Goal: Task Accomplishment & Management: Manage account settings

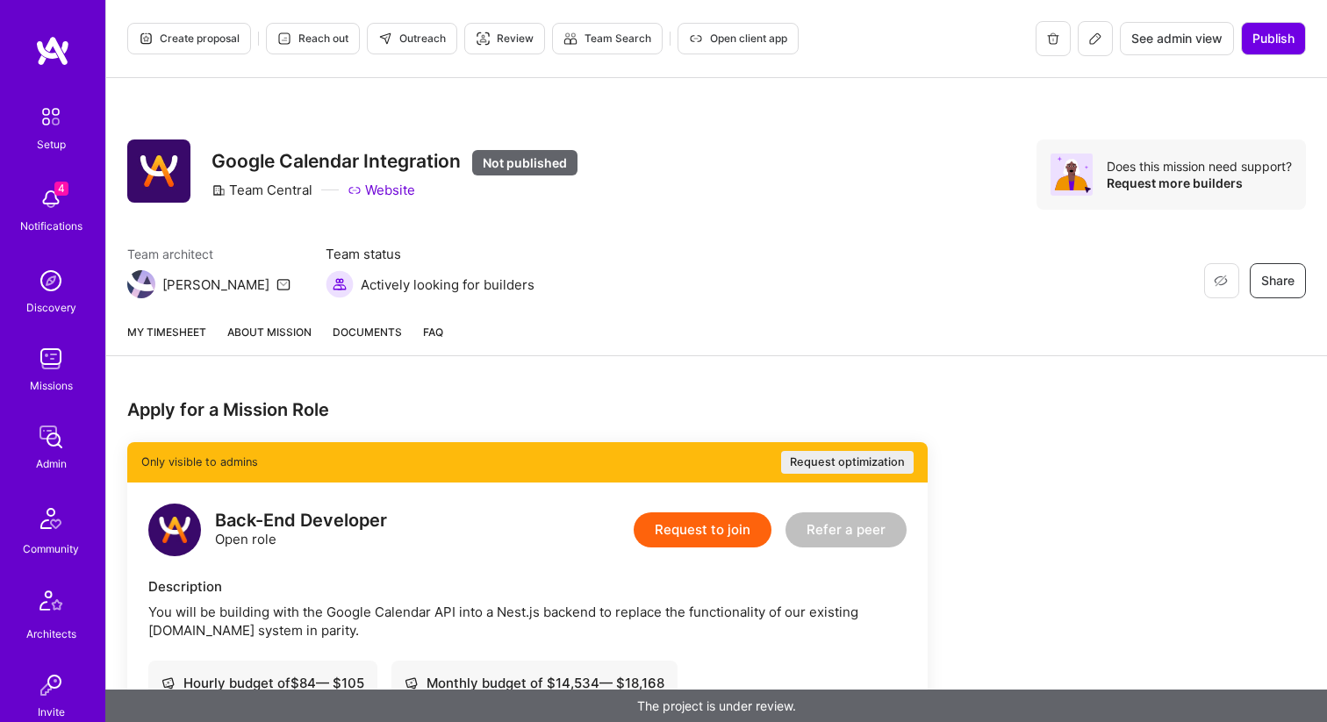
click at [1096, 43] on icon at bounding box center [1095, 39] width 14 height 14
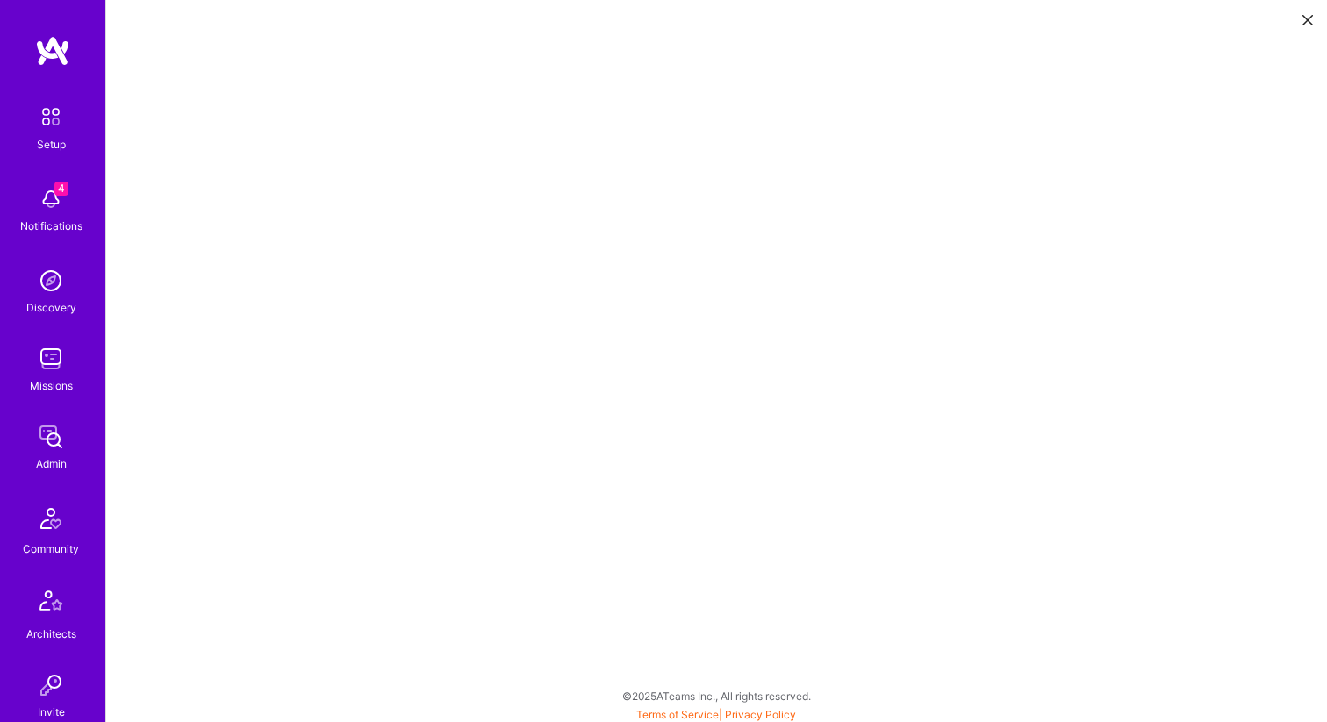
click at [50, 352] on img at bounding box center [50, 358] width 35 height 35
click at [1313, 21] on button at bounding box center [1307, 18] width 21 height 29
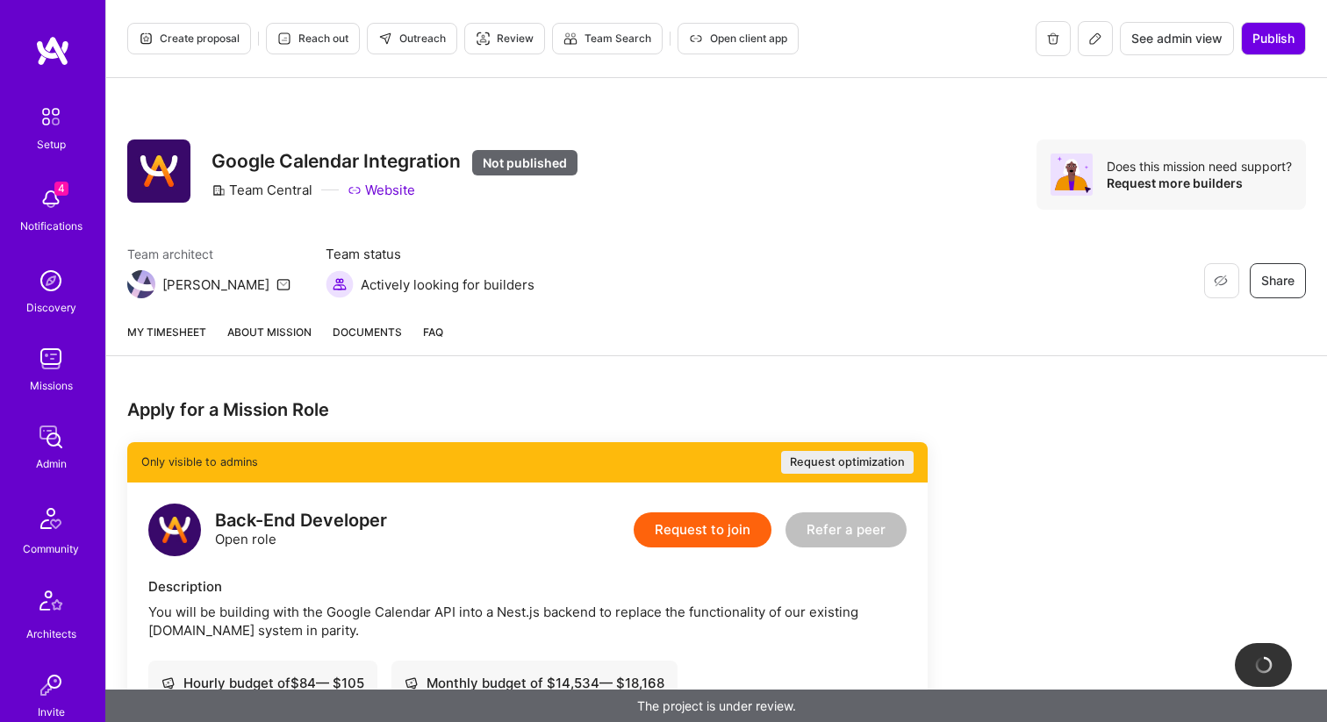
click at [210, 31] on span "Create proposal" at bounding box center [189, 39] width 101 height 16
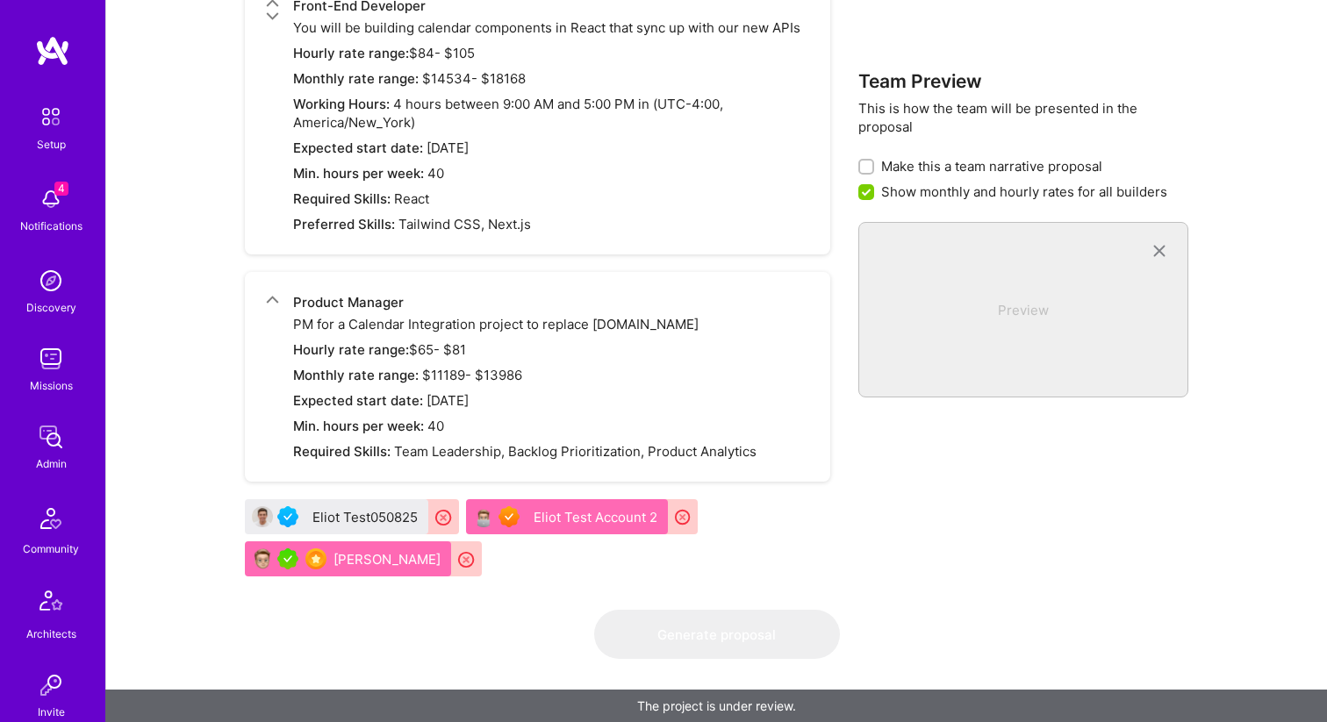
scroll to position [1951, 0]
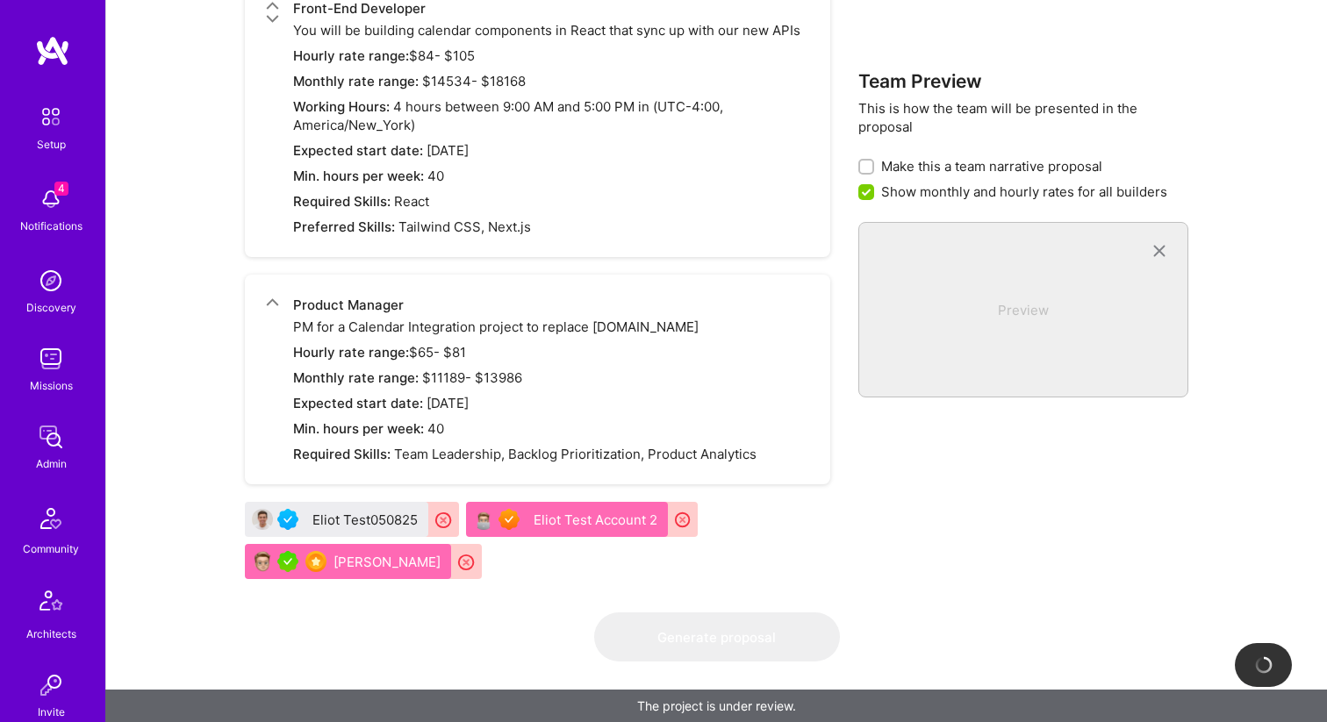
checkbox input "false"
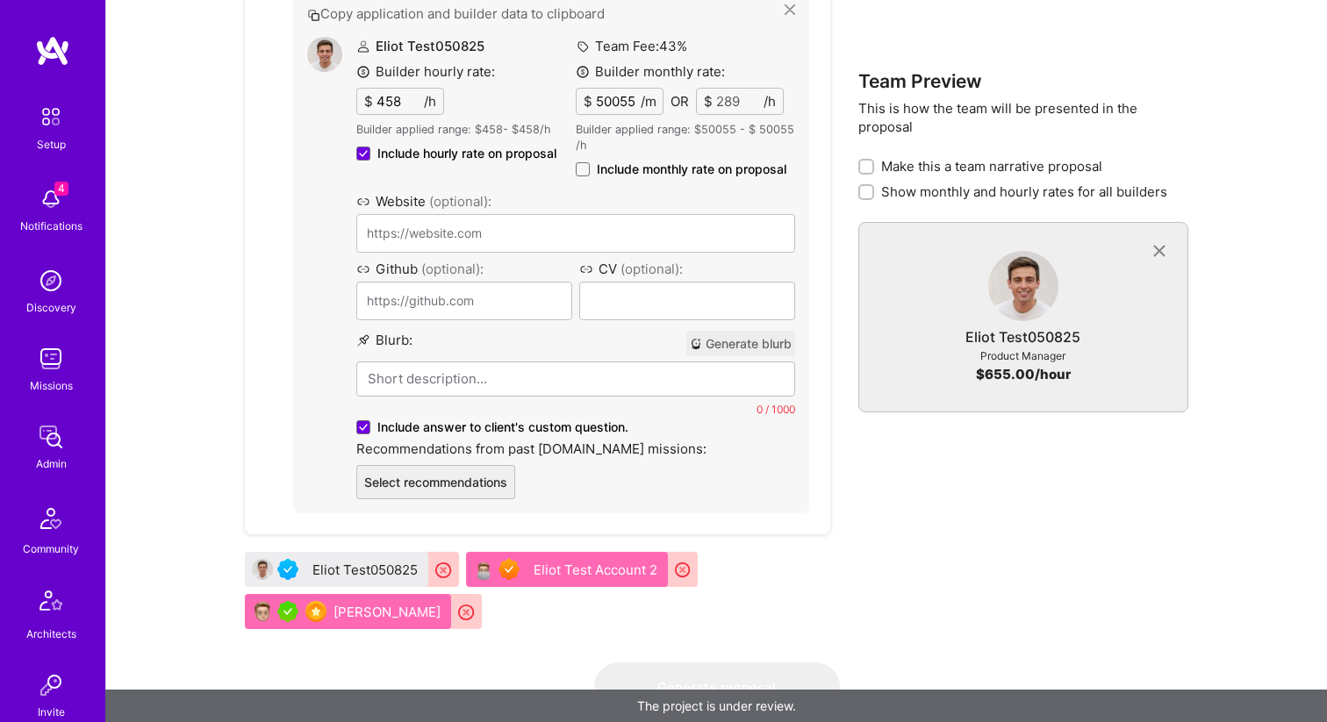
scroll to position [2504, 0]
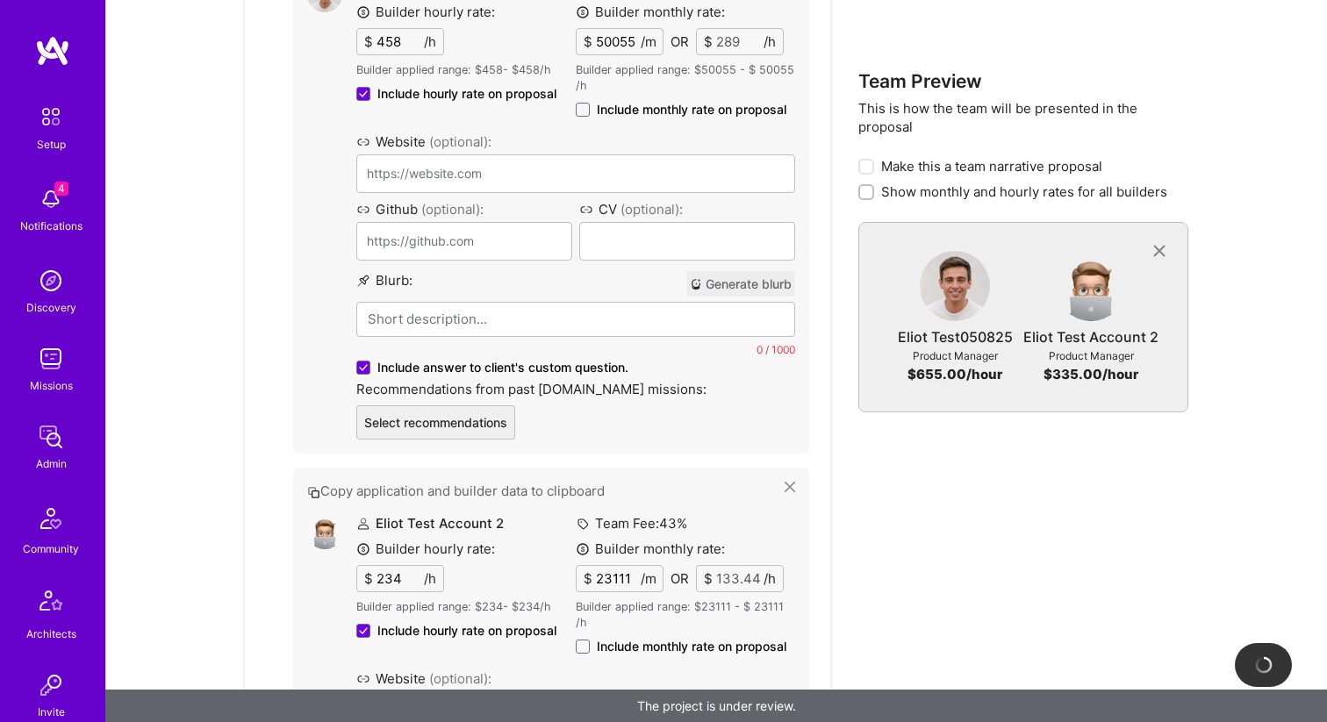
type input "https://eliot.com/"
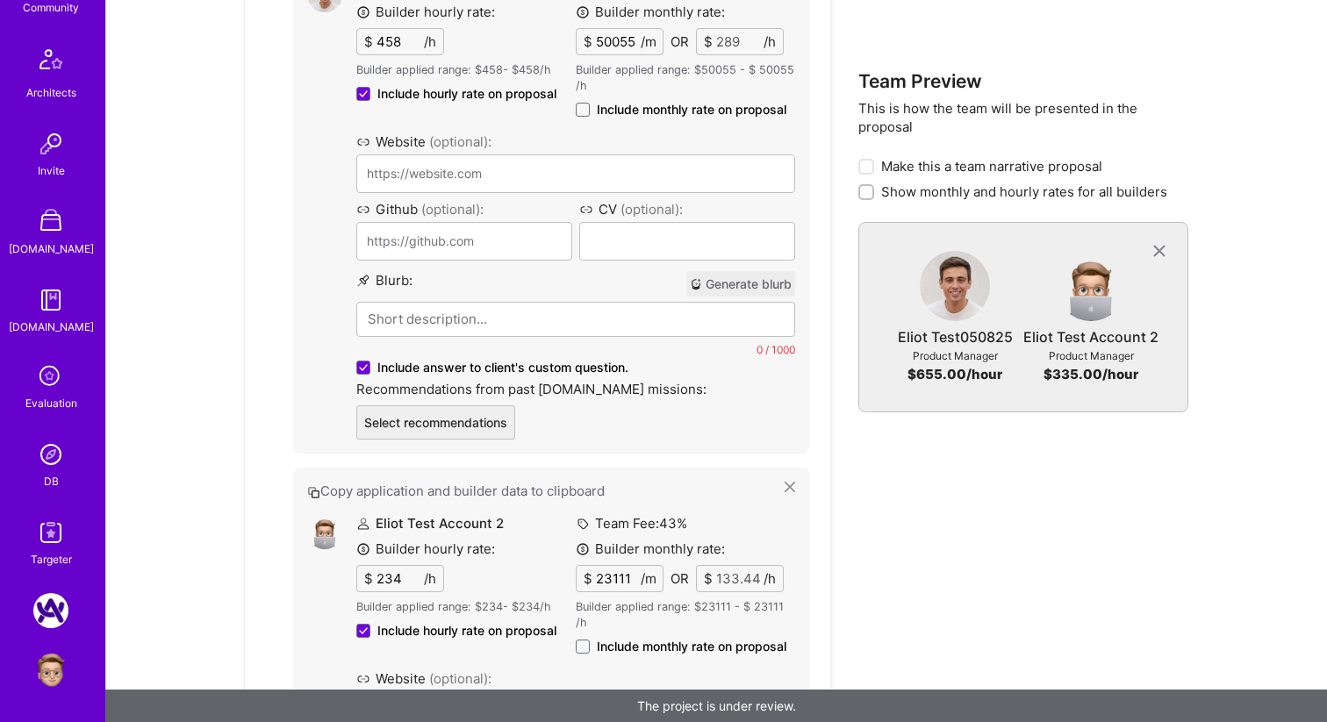
click at [44, 462] on img at bounding box center [50, 454] width 35 height 35
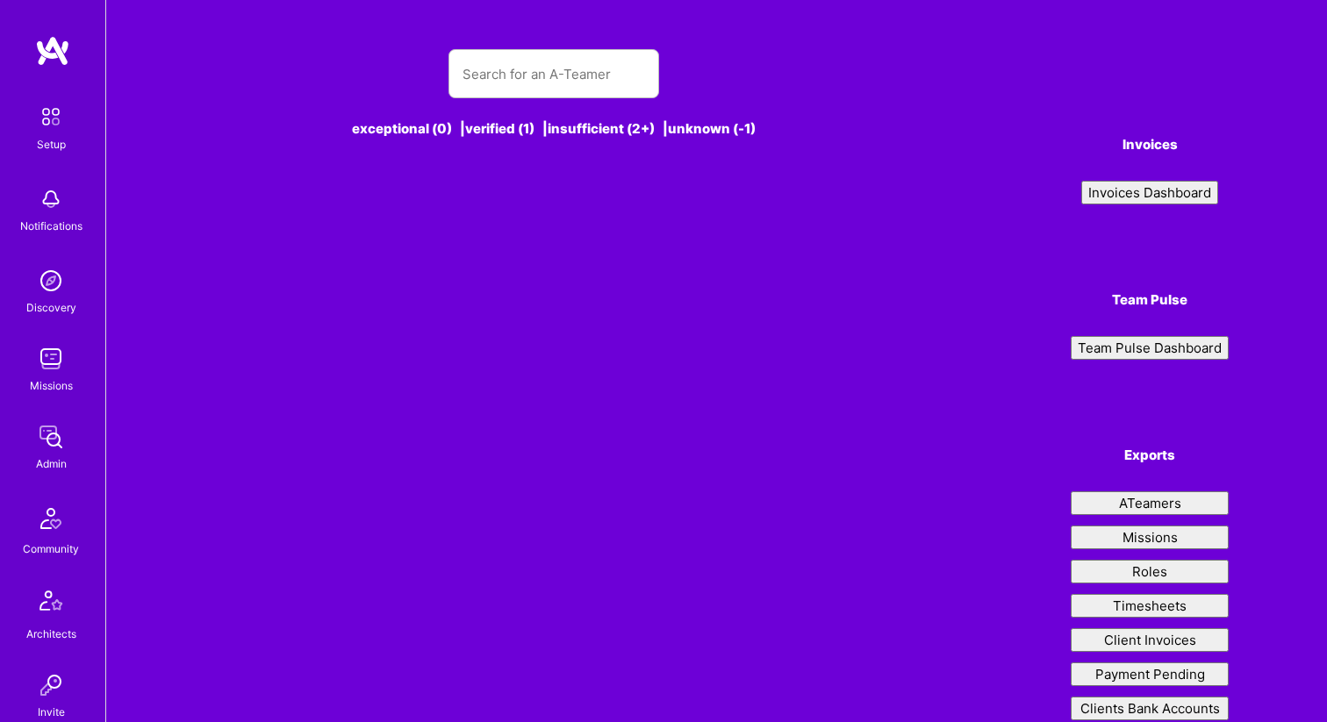
scroll to position [4, 0]
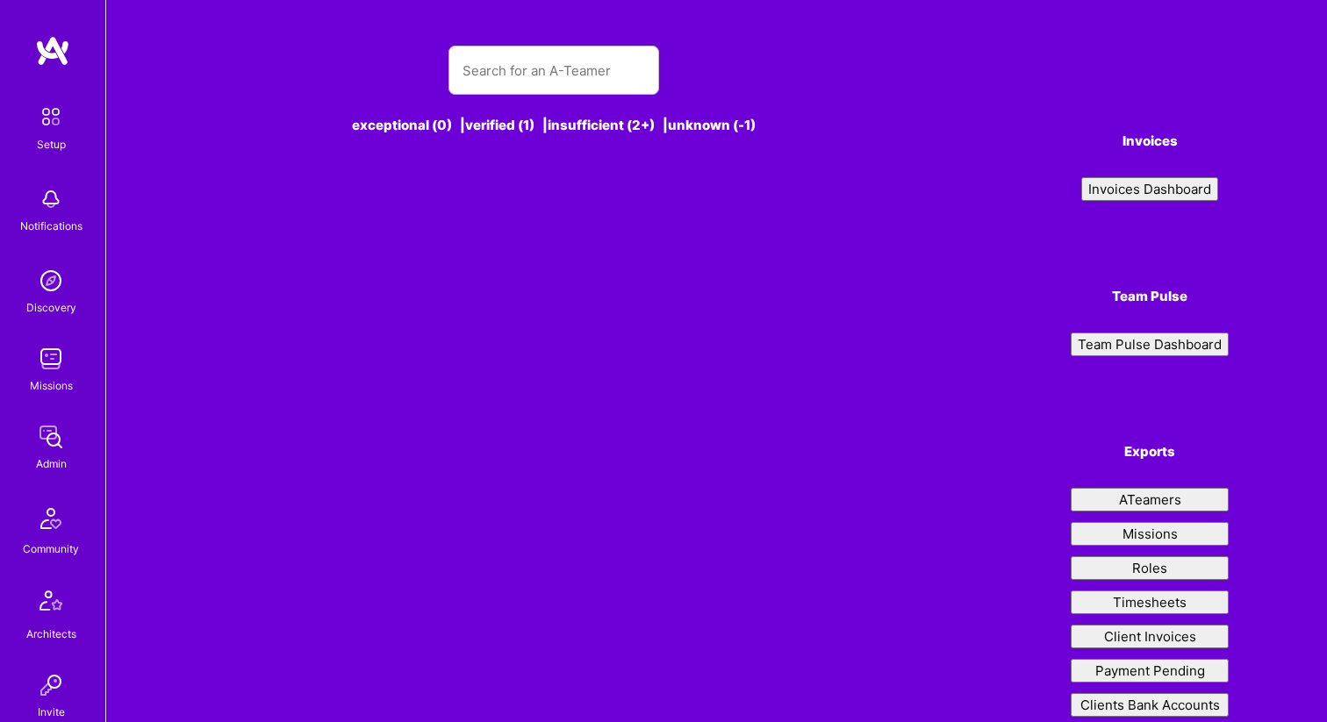
click at [507, 70] on input "text" at bounding box center [553, 70] width 183 height 45
type input "[PERSON_NAME]"
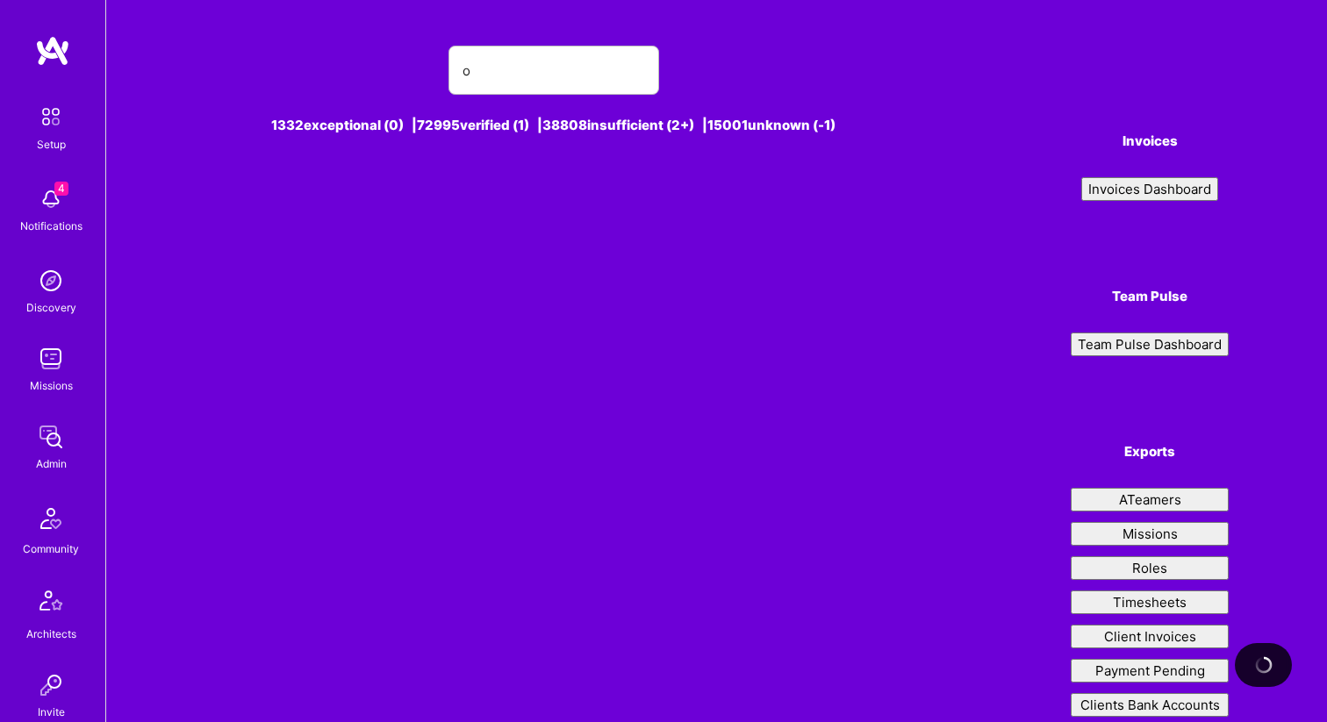
type input "ot"
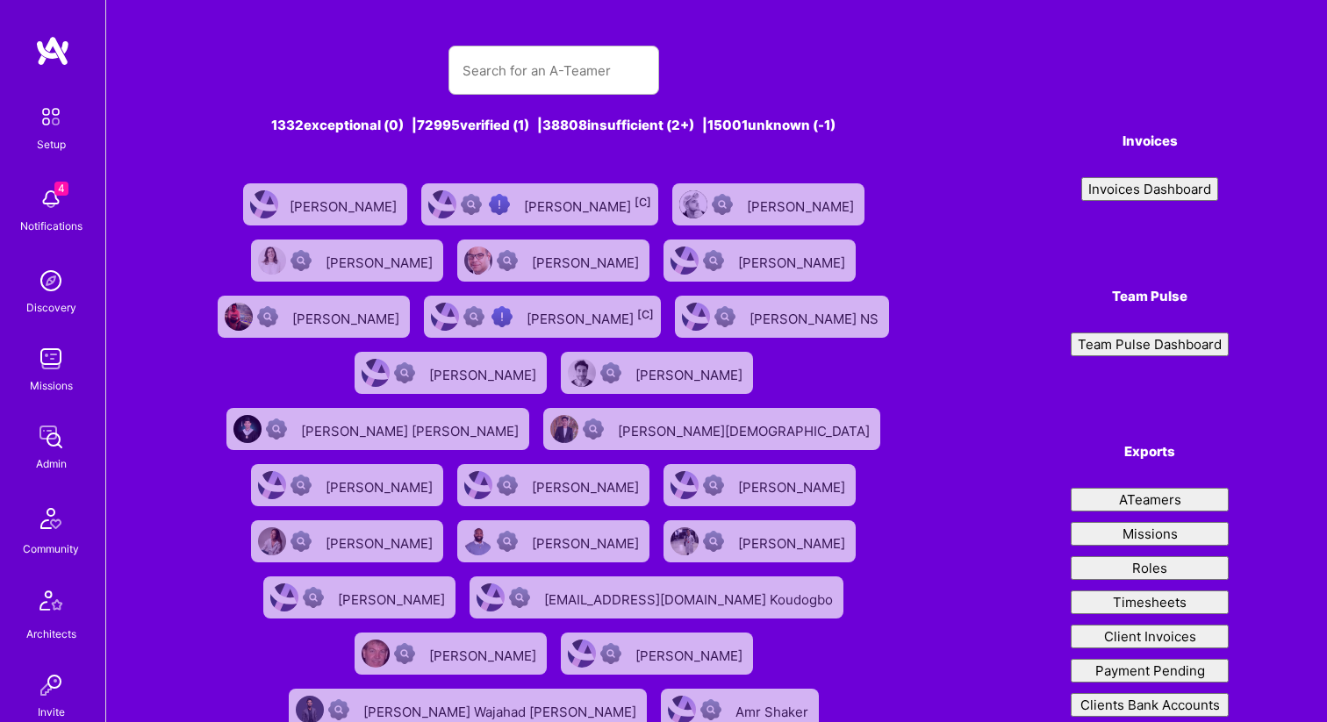
type input "t"
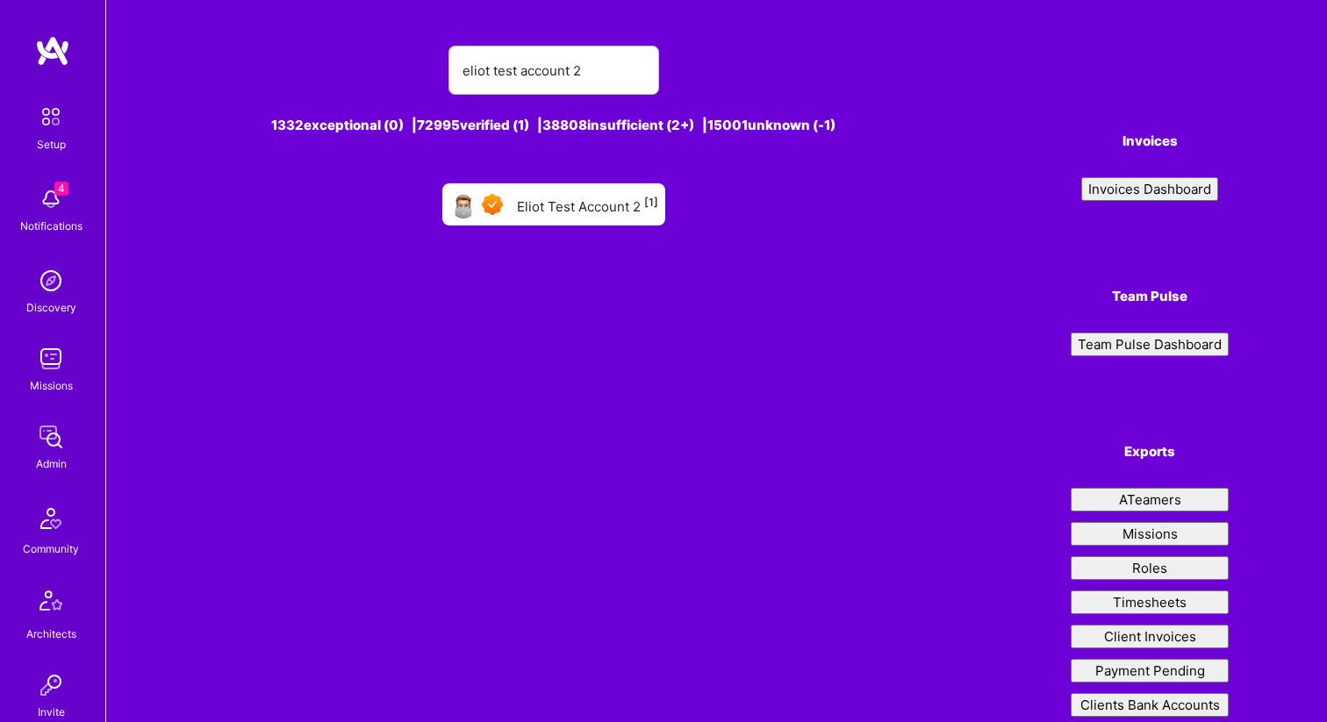
type input "eliot test account 2"
click at [583, 198] on div "Eliot Test Account 2 [1]" at bounding box center [587, 204] width 141 height 23
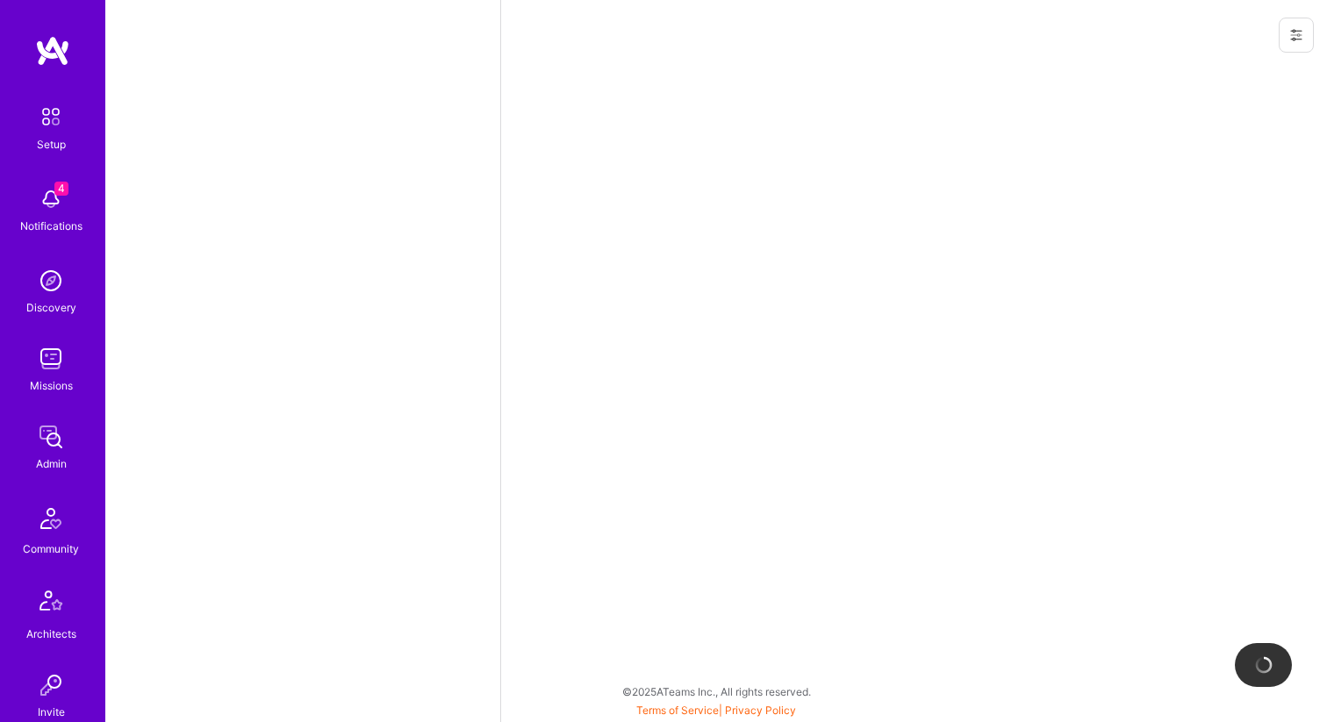
click at [1308, 32] on button at bounding box center [1295, 35] width 35 height 35
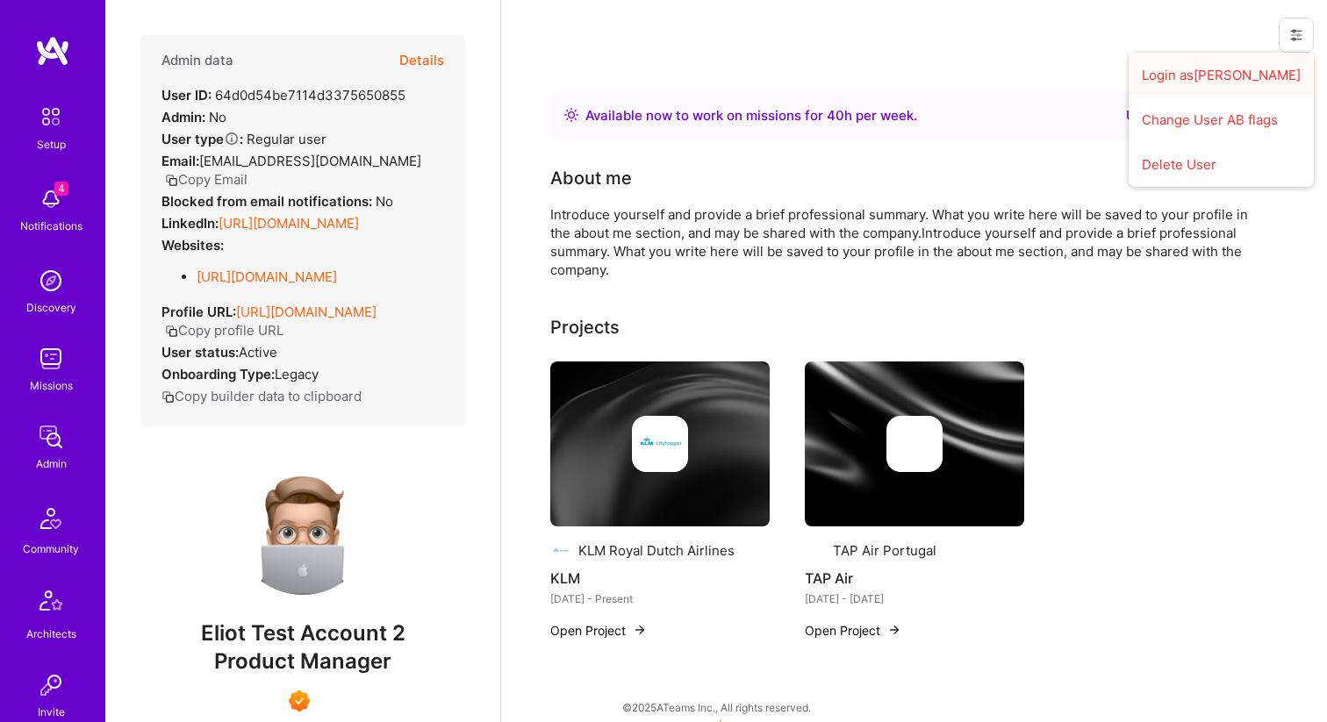
click at [1254, 64] on button "Login as Eliot" at bounding box center [1220, 75] width 185 height 45
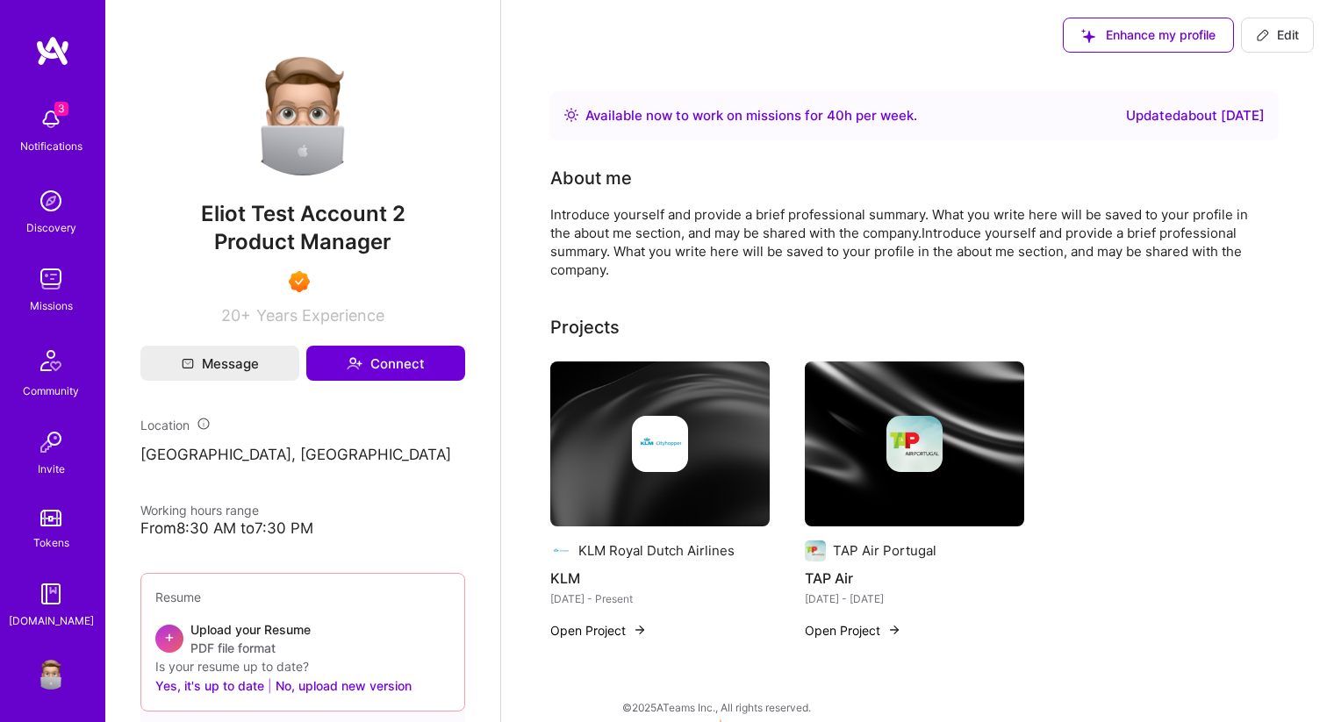
click at [1301, 32] on button "Edit" at bounding box center [1277, 35] width 73 height 35
